Goal: Information Seeking & Learning: Find specific page/section

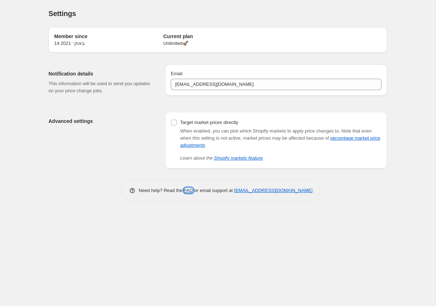
click at [185, 192] on link "FAQ" at bounding box center [188, 190] width 9 height 5
